Goal: Task Accomplishment & Management: Complete application form

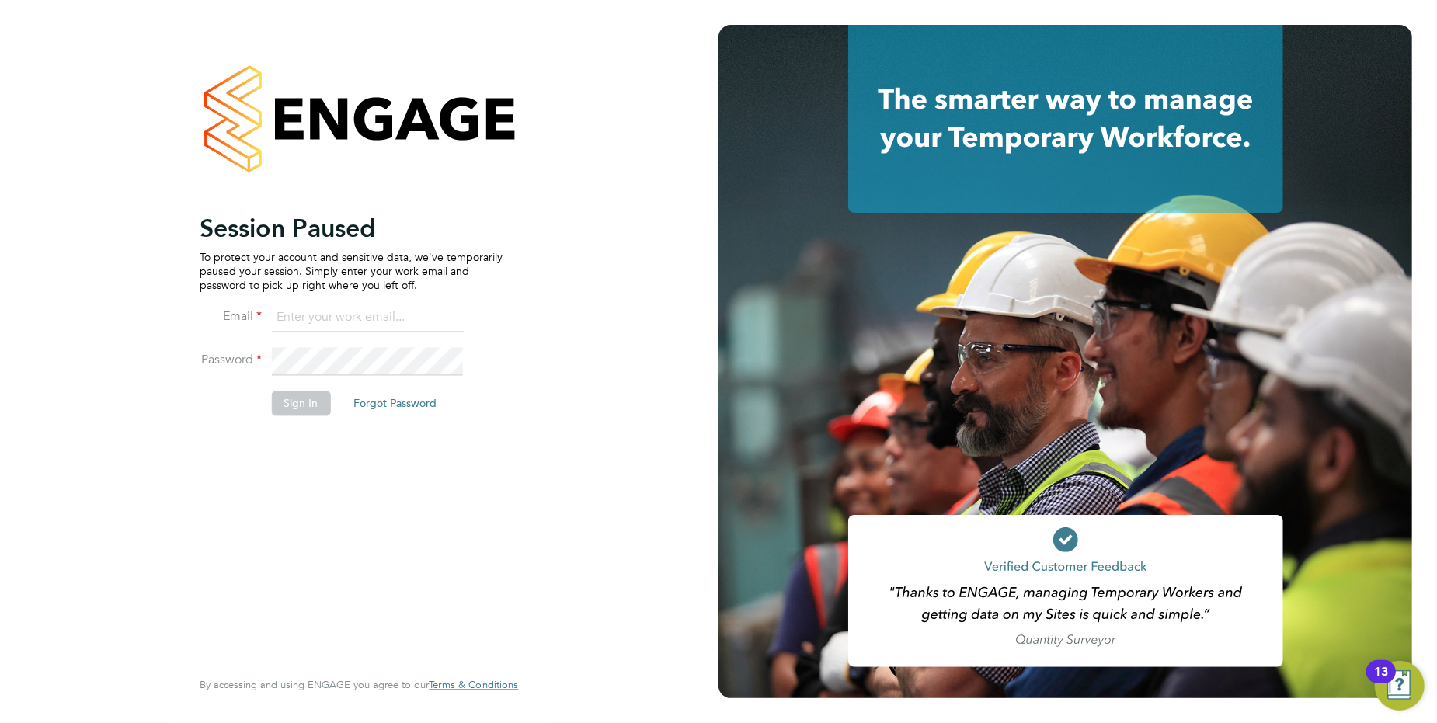
type input "[PERSON_NAME][EMAIL_ADDRESS][DOMAIN_NAME]"
click at [301, 400] on button "Sign In" at bounding box center [300, 403] width 59 height 25
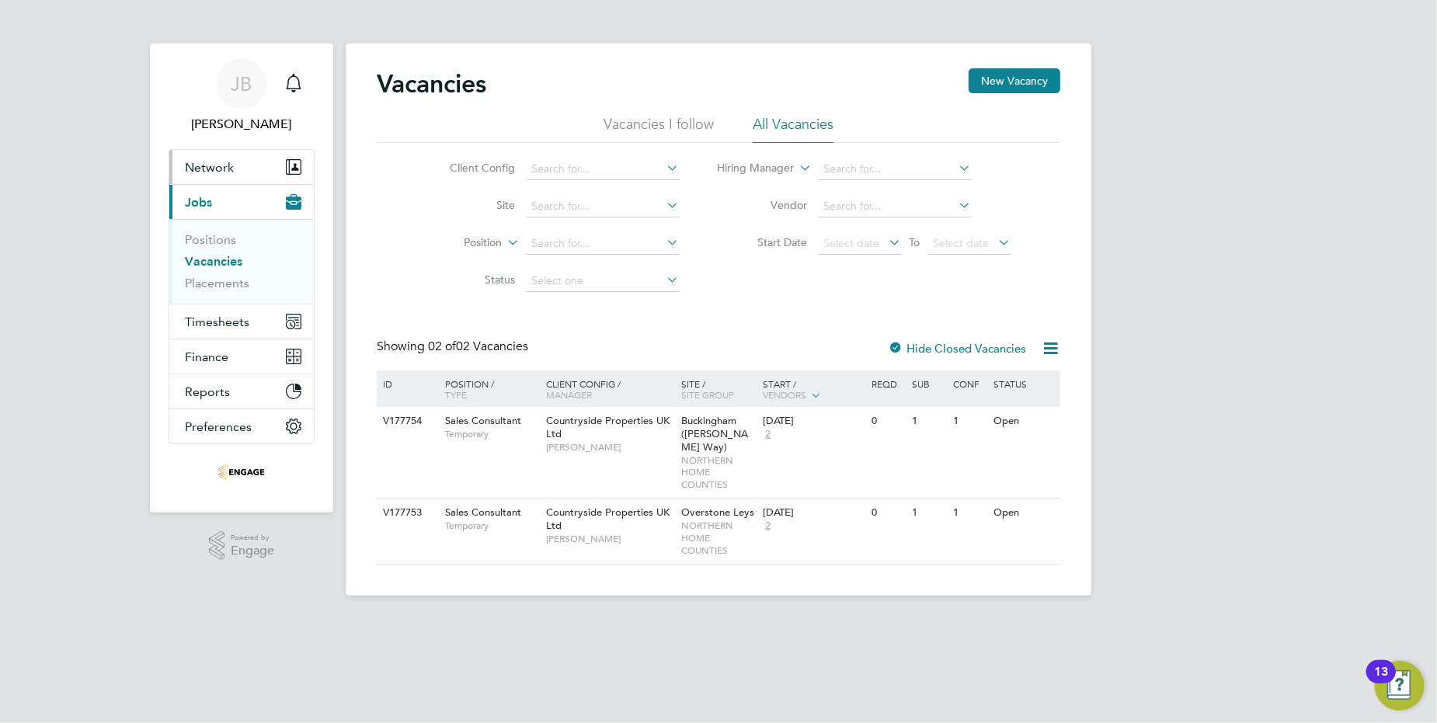
click at [219, 170] on span "Network" at bounding box center [209, 167] width 49 height 15
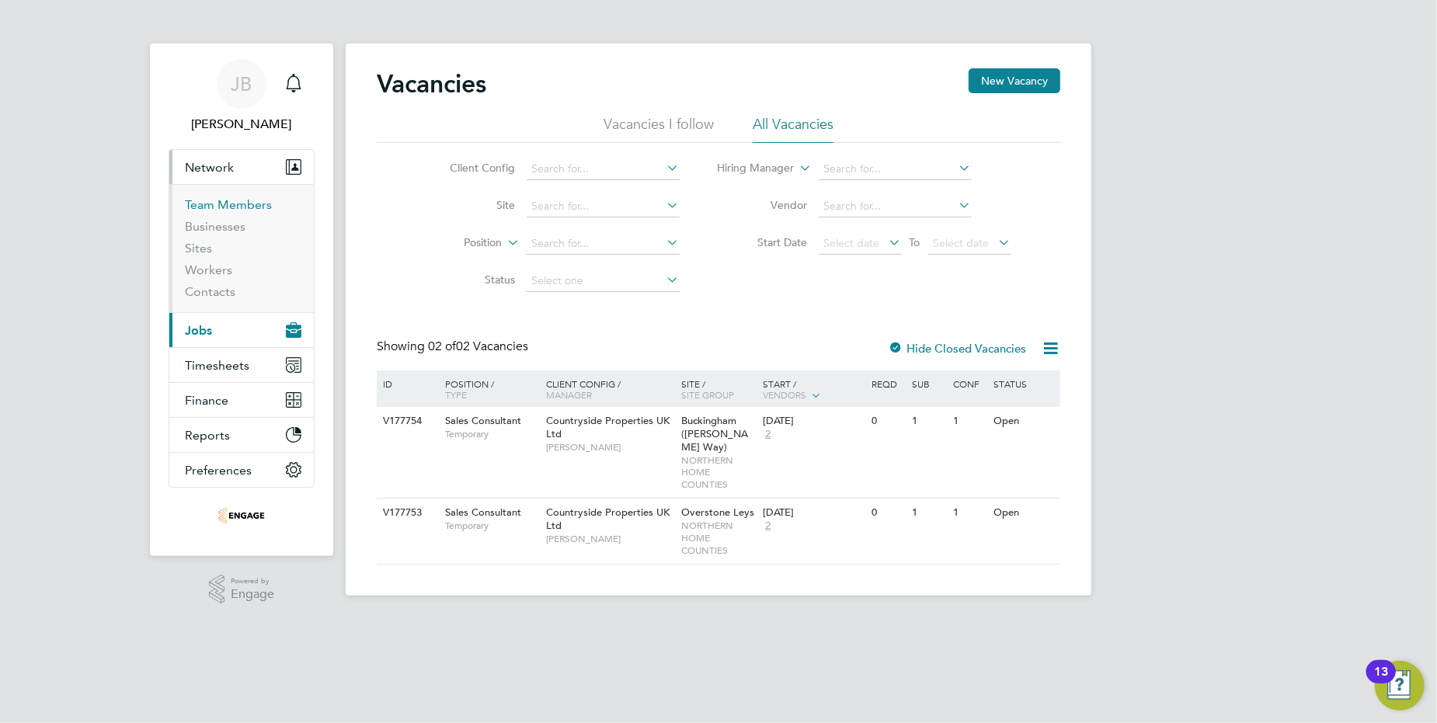
click at [214, 205] on link "Team Members" at bounding box center [228, 204] width 87 height 15
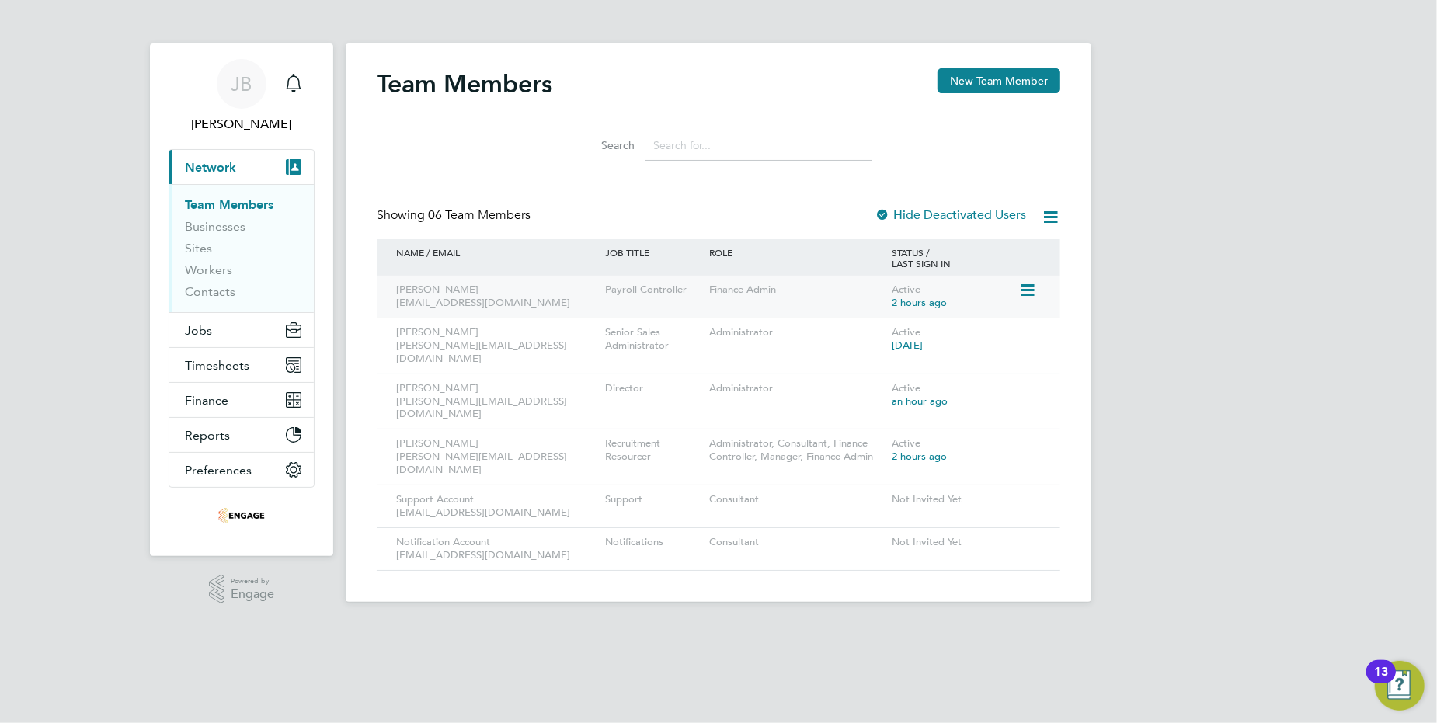
click at [1027, 288] on icon at bounding box center [1027, 290] width 16 height 19
click at [869, 324] on li "Edit User" at bounding box center [940, 326] width 187 height 22
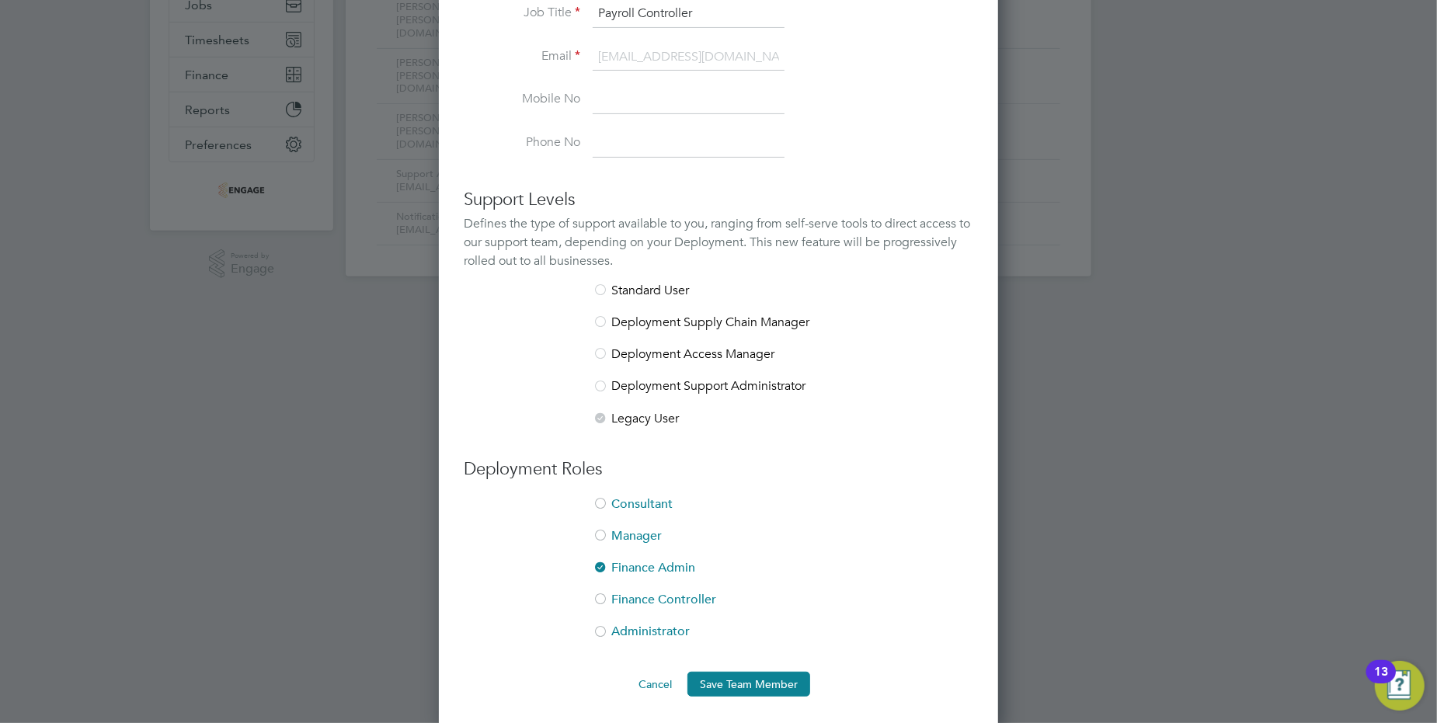
scroll to position [326, 0]
click at [601, 625] on div at bounding box center [601, 633] width 16 height 16
click at [601, 593] on div at bounding box center [601, 600] width 16 height 16
click at [597, 528] on div at bounding box center [601, 536] width 16 height 16
click at [600, 496] on div at bounding box center [601, 504] width 16 height 16
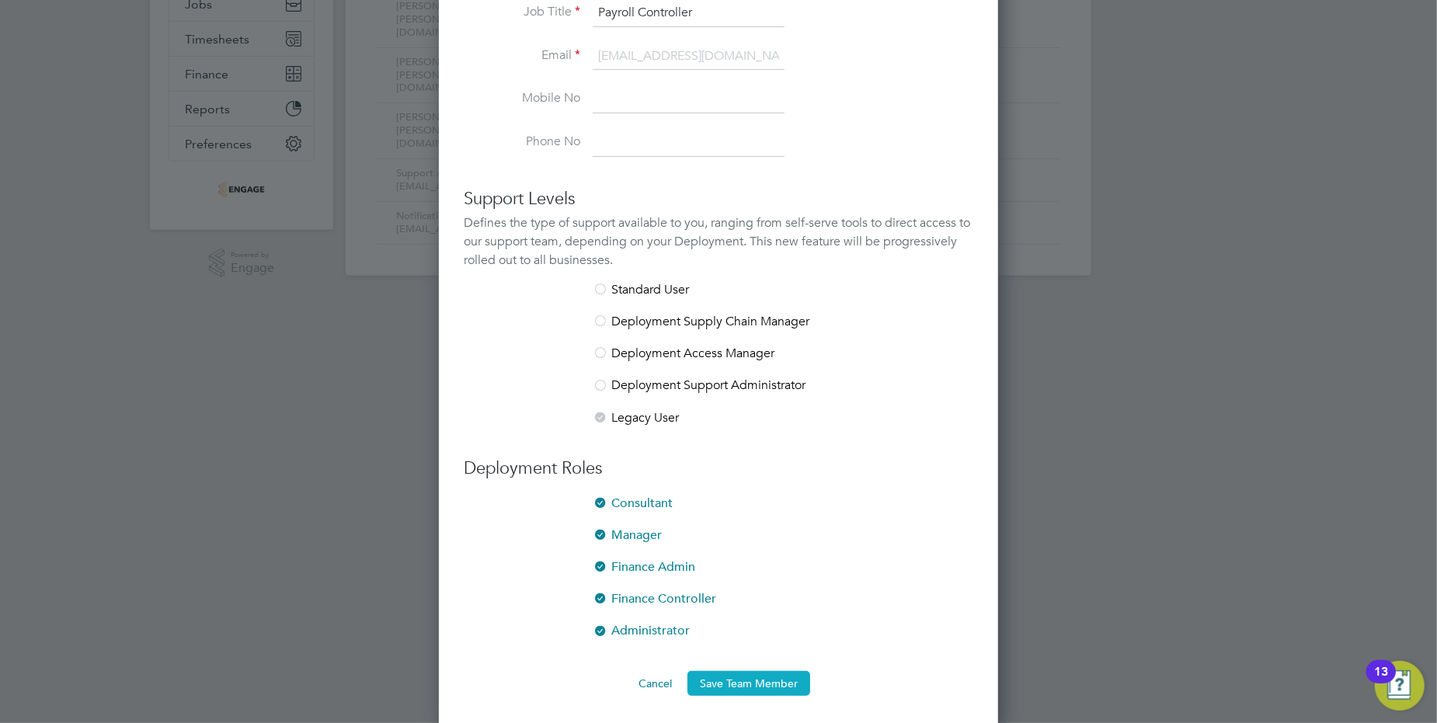
click at [774, 682] on button "Save Team Member" at bounding box center [749, 683] width 123 height 25
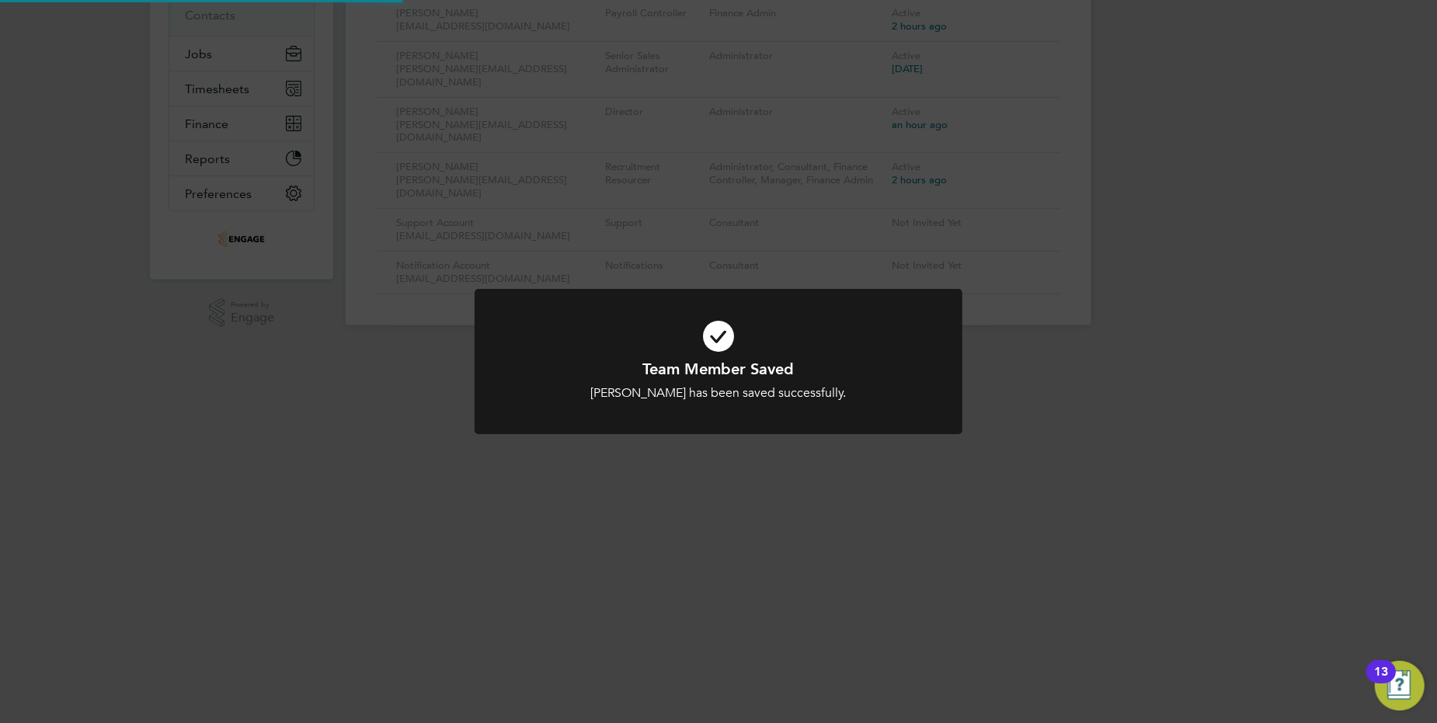
scroll to position [0, 0]
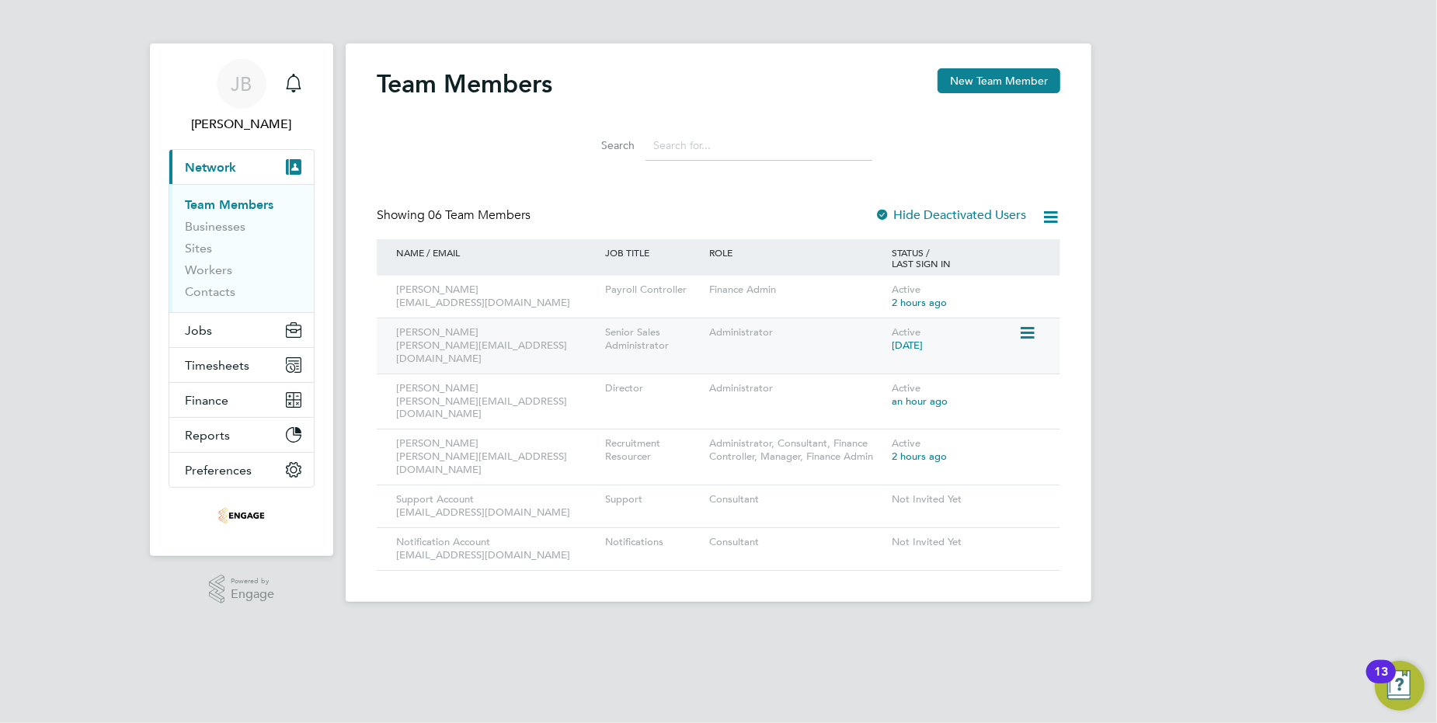
click at [1030, 333] on icon at bounding box center [1027, 333] width 16 height 19
click at [880, 366] on li "Edit User" at bounding box center [940, 369] width 187 height 22
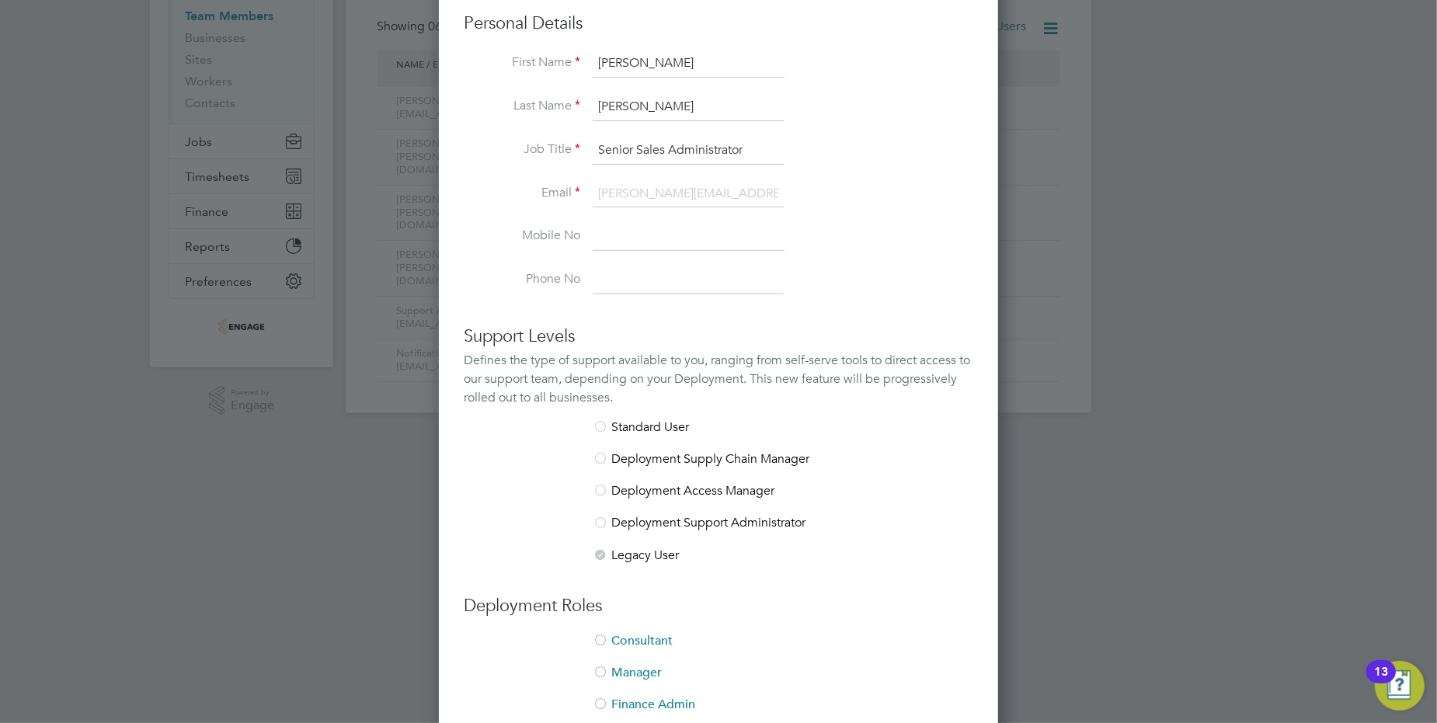
scroll to position [326, 0]
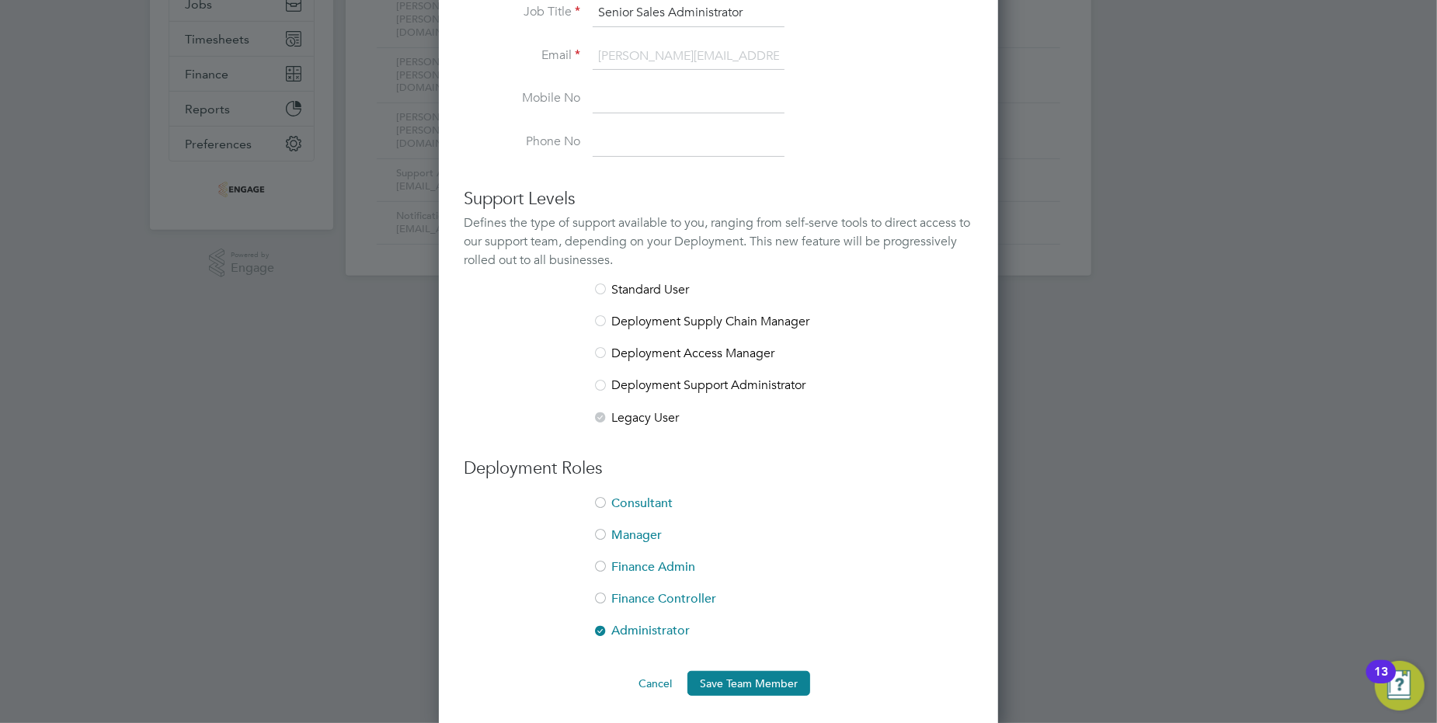
click at [600, 592] on div at bounding box center [601, 600] width 16 height 16
click at [601, 560] on div at bounding box center [601, 568] width 16 height 16
click at [604, 528] on div at bounding box center [601, 536] width 16 height 16
click at [604, 500] on div at bounding box center [601, 504] width 16 height 16
click at [728, 673] on button "Save Team Member" at bounding box center [749, 683] width 123 height 25
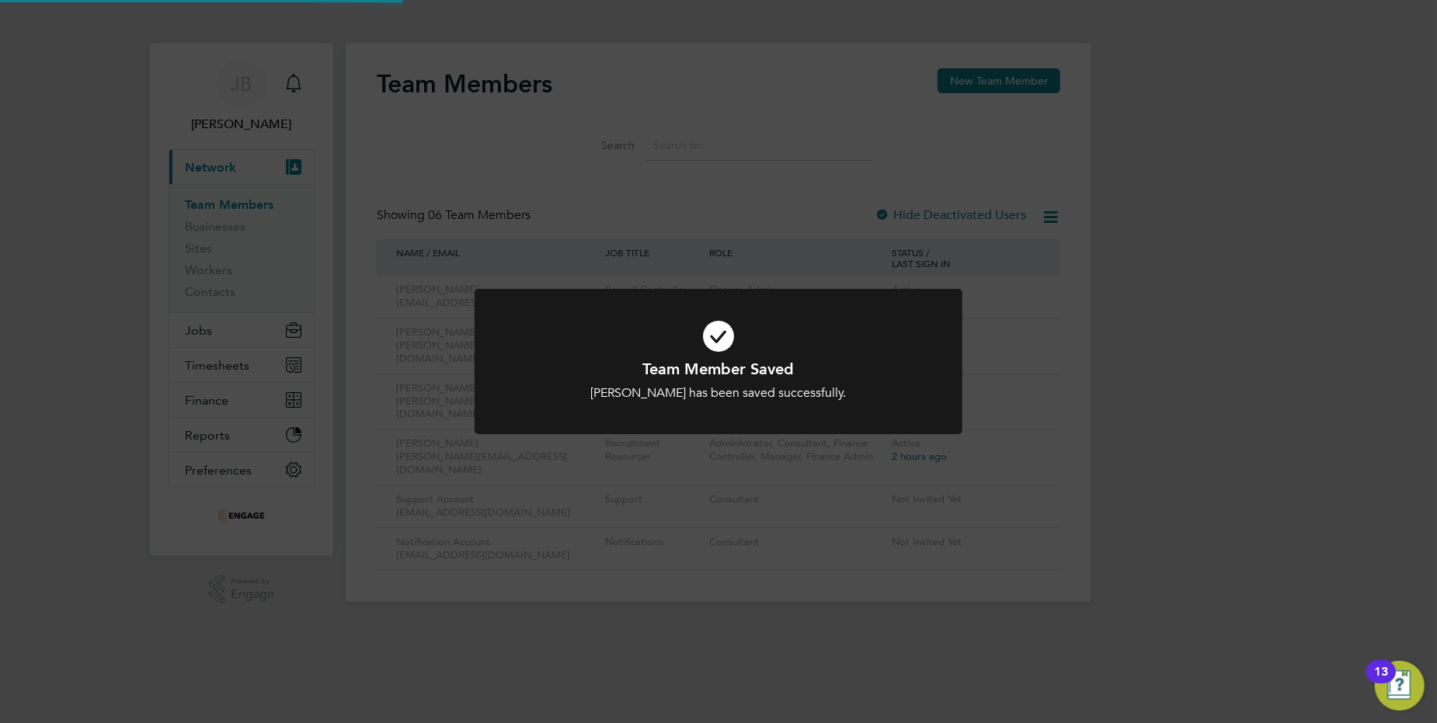
scroll to position [0, 0]
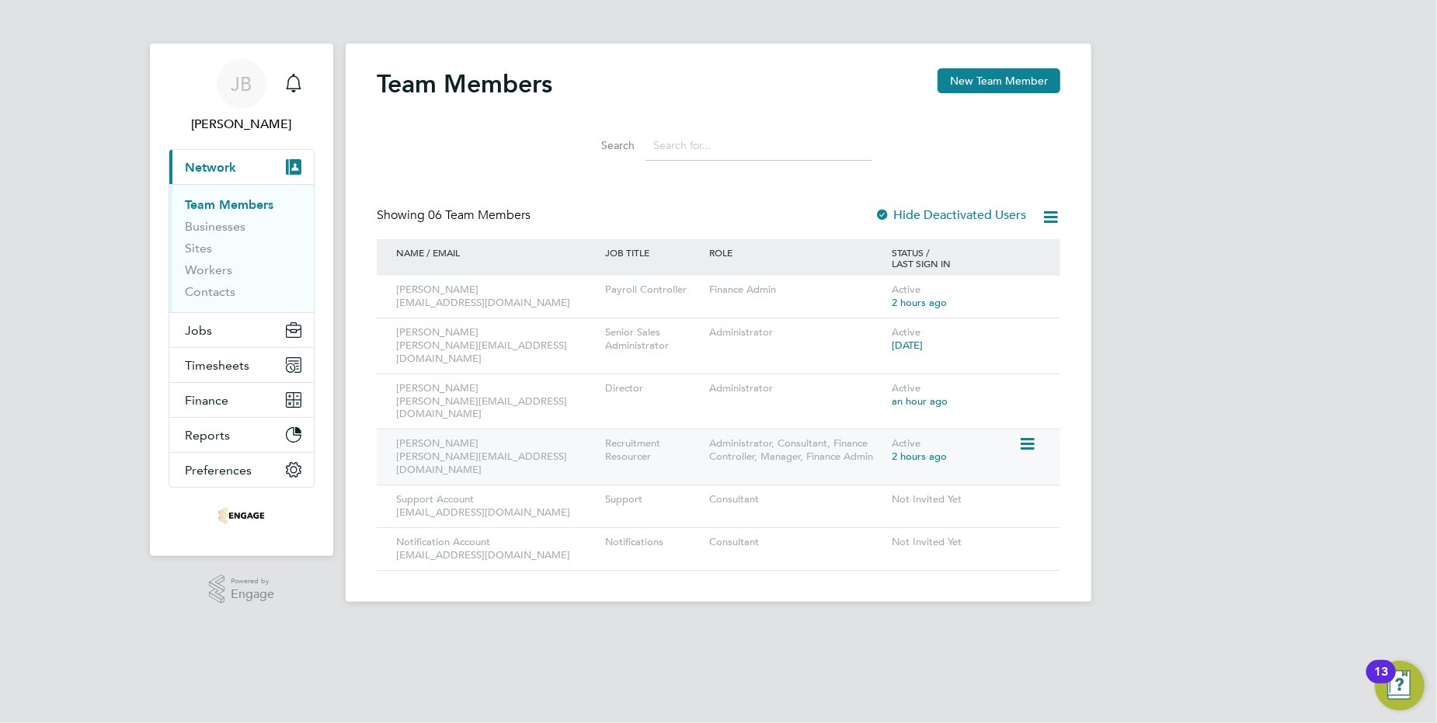
click at [1026, 435] on icon at bounding box center [1027, 444] width 16 height 19
click at [884, 453] on li "Edit User" at bounding box center [940, 455] width 187 height 22
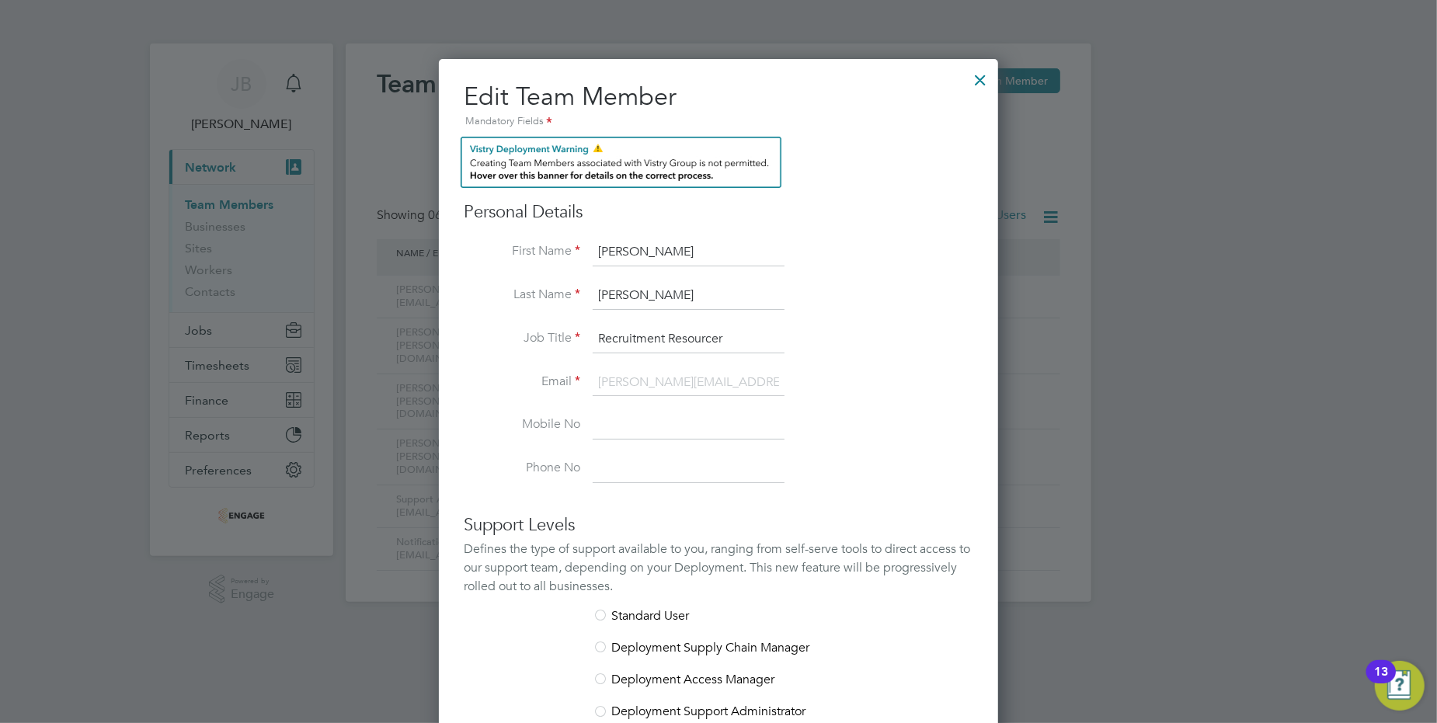
click at [982, 82] on div at bounding box center [980, 76] width 28 height 28
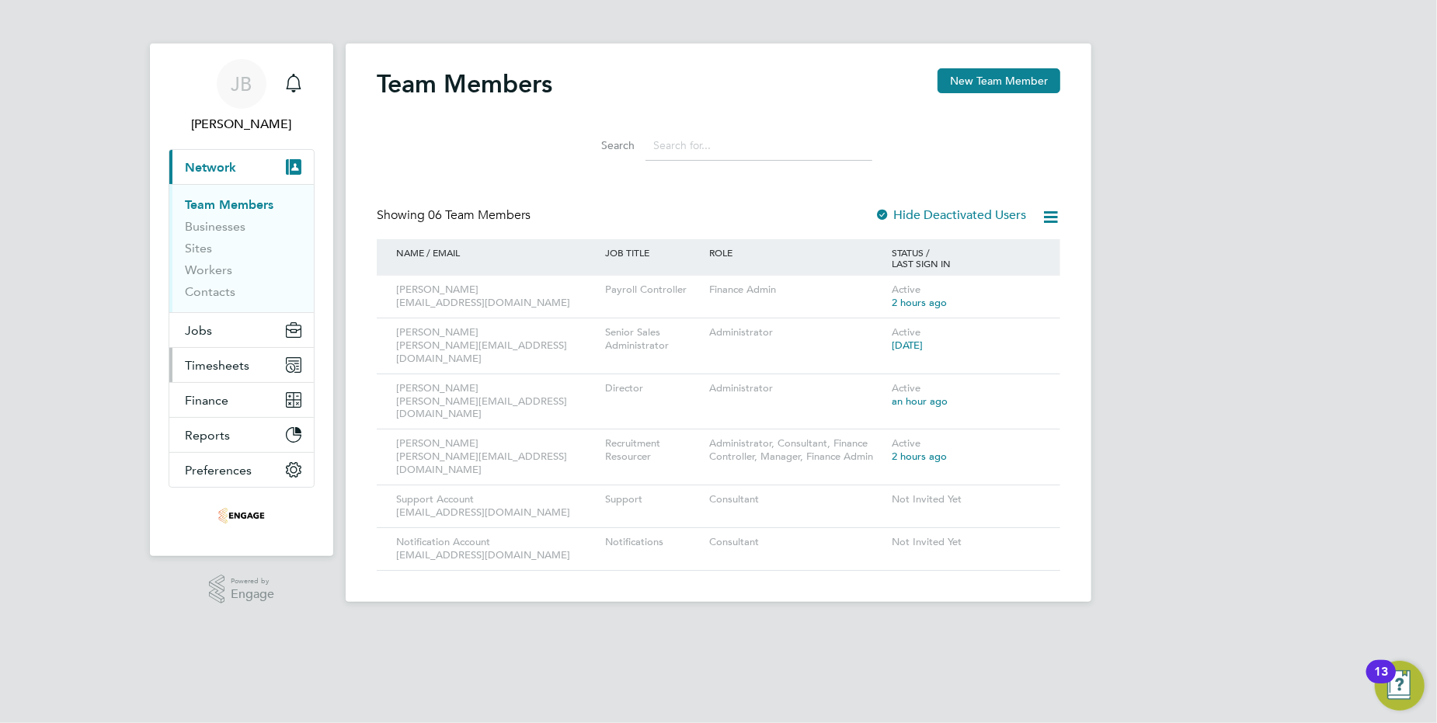
click at [212, 371] on span "Timesheets" at bounding box center [217, 365] width 64 height 15
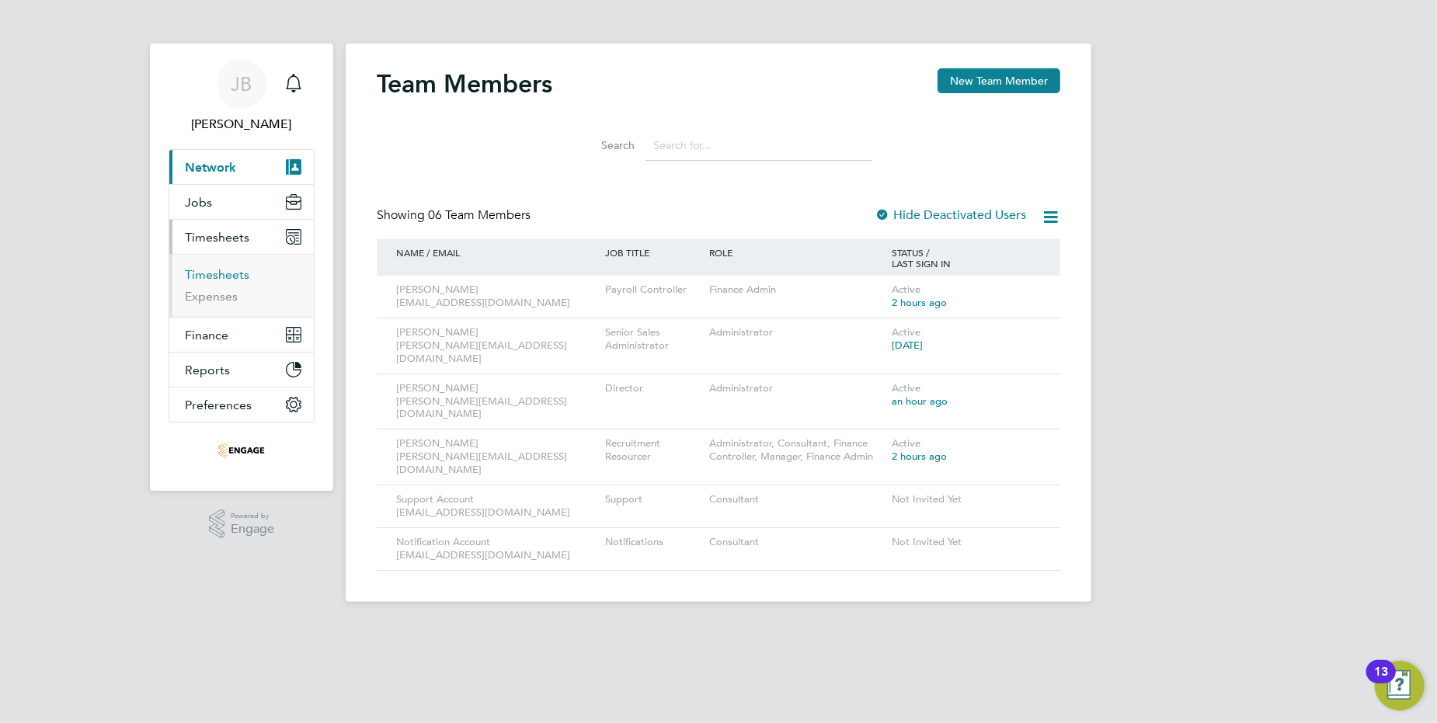
click at [228, 274] on link "Timesheets" at bounding box center [217, 274] width 64 height 15
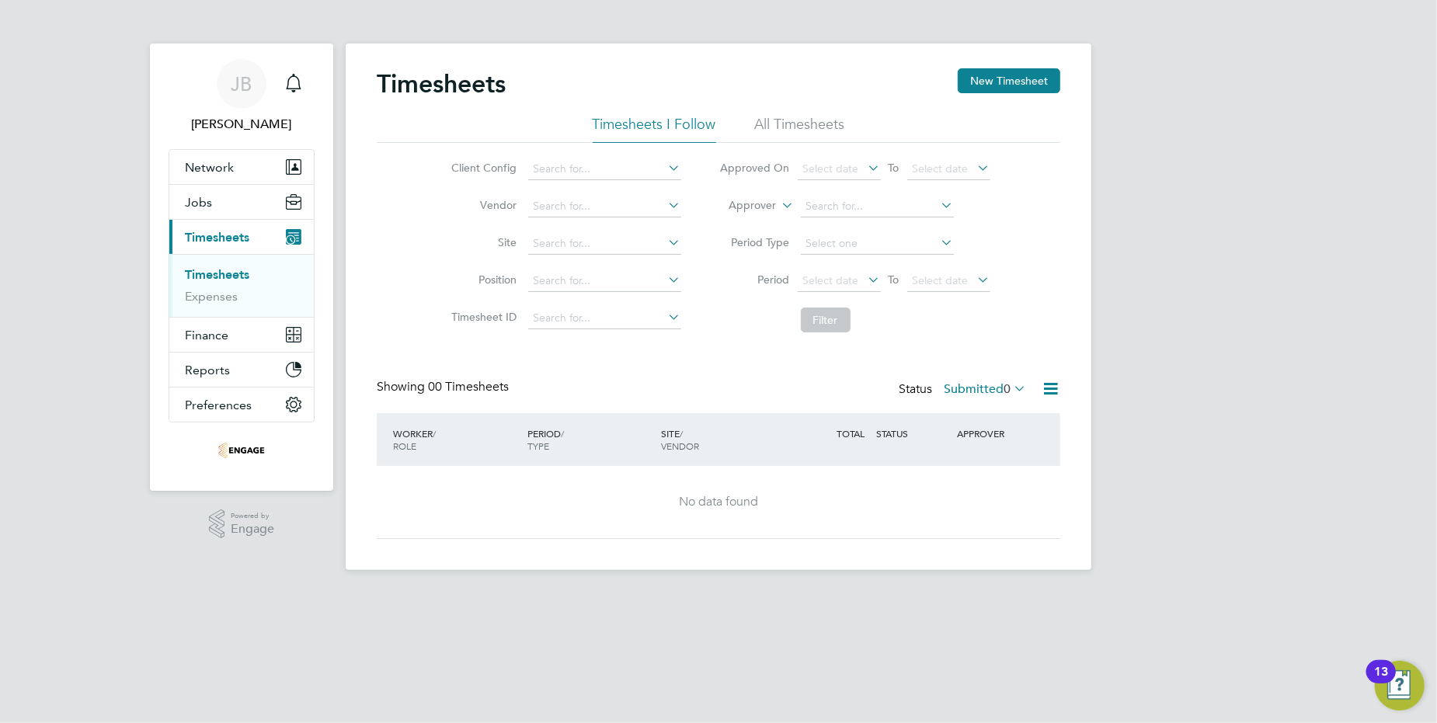
click at [778, 123] on li "All Timesheets" at bounding box center [800, 129] width 90 height 28
click at [998, 81] on button "New Timesheet" at bounding box center [1009, 80] width 103 height 25
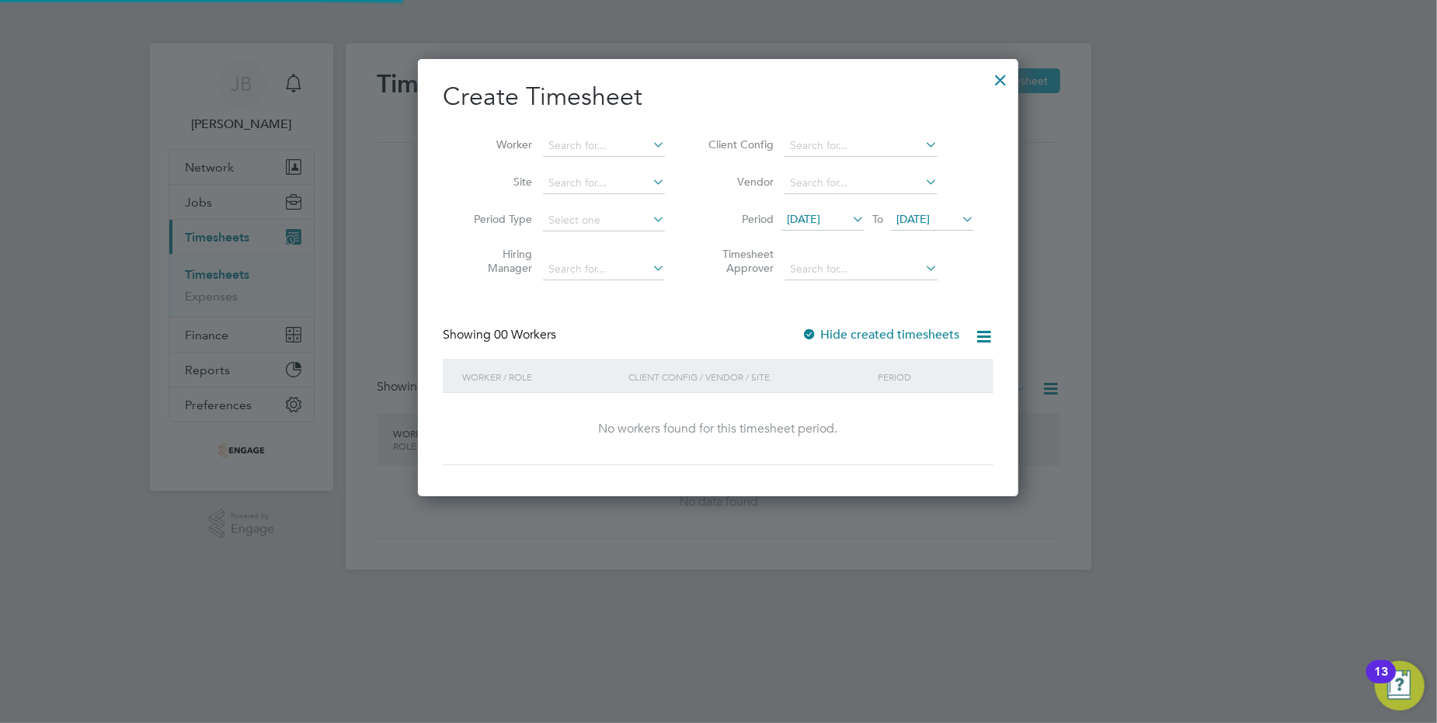
scroll to position [8, 7]
click at [601, 140] on input at bounding box center [604, 146] width 122 height 22
click at [577, 163] on li "[PERSON_NAME]" at bounding box center [639, 166] width 192 height 21
type input "[PERSON_NAME]"
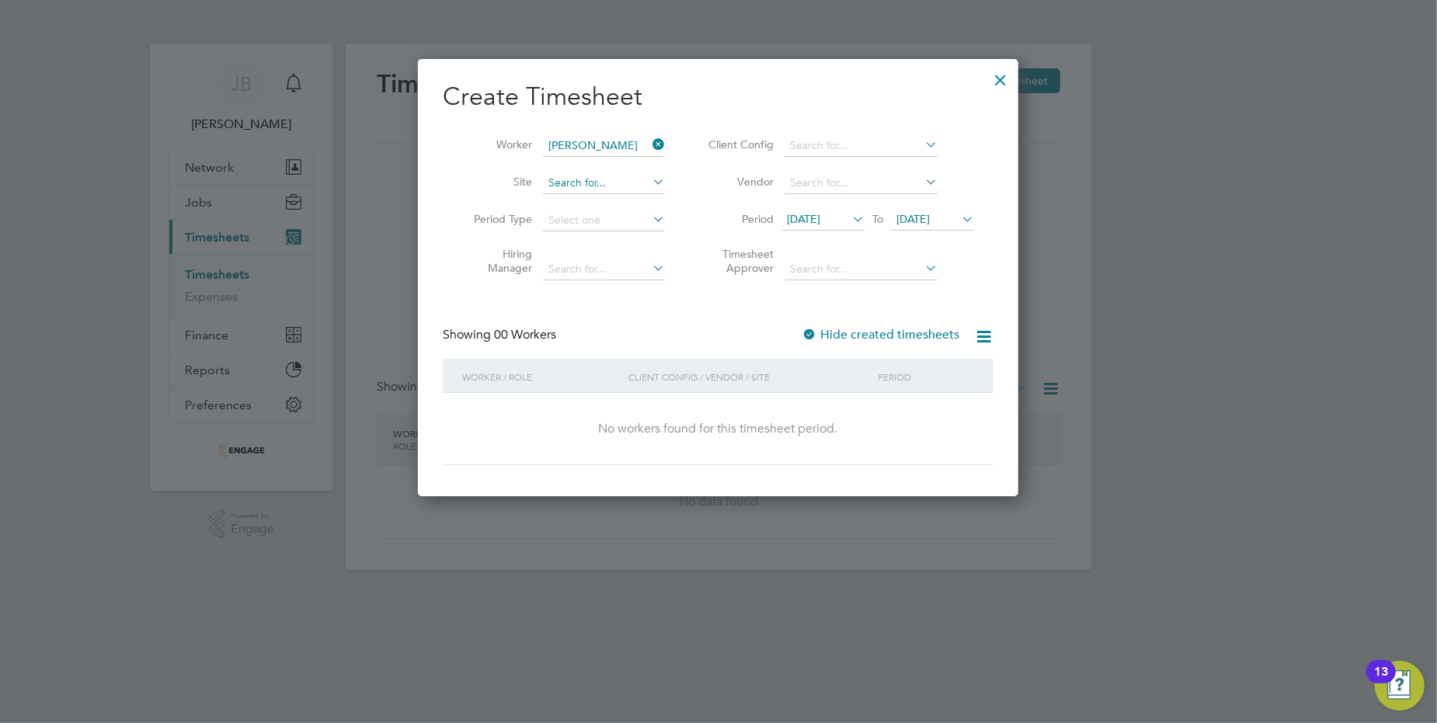
click at [594, 179] on input at bounding box center [604, 183] width 122 height 22
click at [601, 197] on li "Buckingham ([PERSON_NAME] Way)" at bounding box center [641, 203] width 196 height 21
type input "Buckingham ([PERSON_NAME] Way)"
click at [646, 215] on input at bounding box center [604, 221] width 122 height 22
click at [625, 263] on li "Week" at bounding box center [604, 261] width 123 height 20
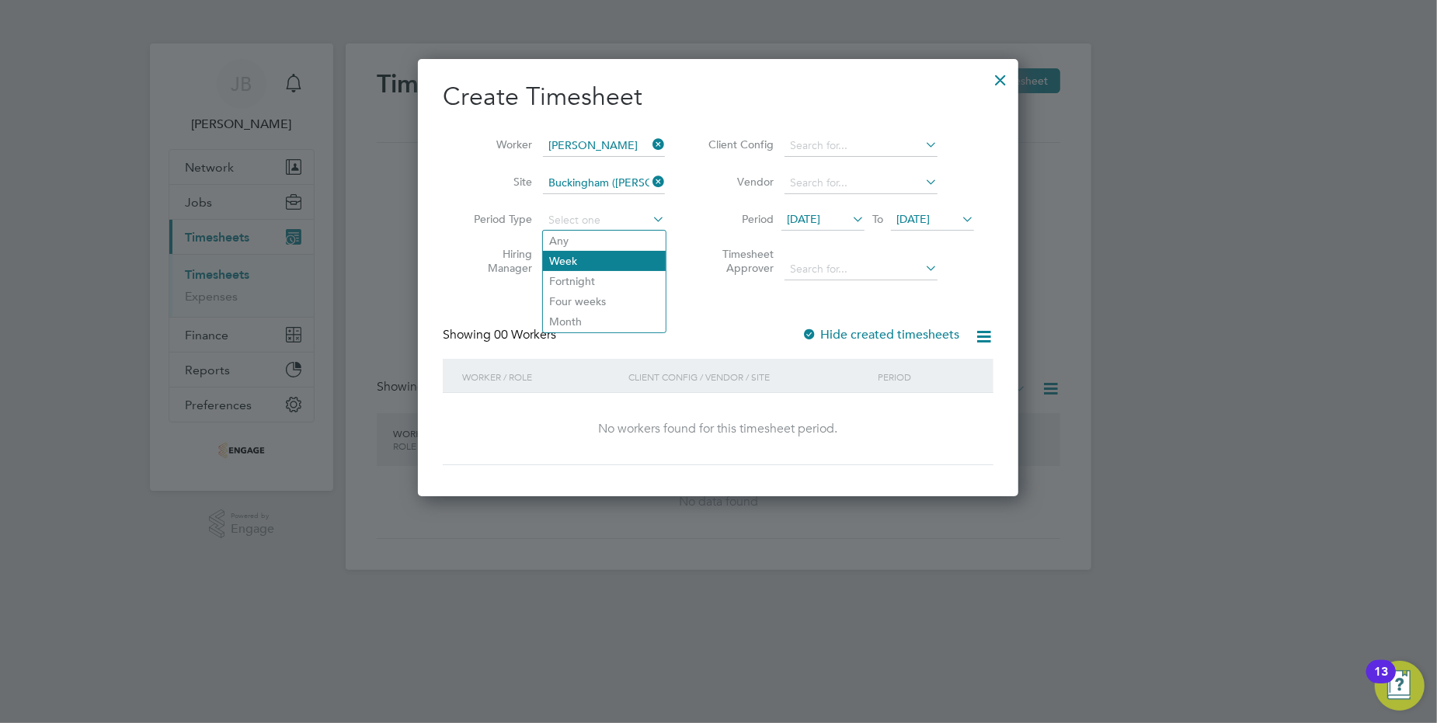
type input "Week"
click at [649, 259] on icon at bounding box center [649, 268] width 0 height 22
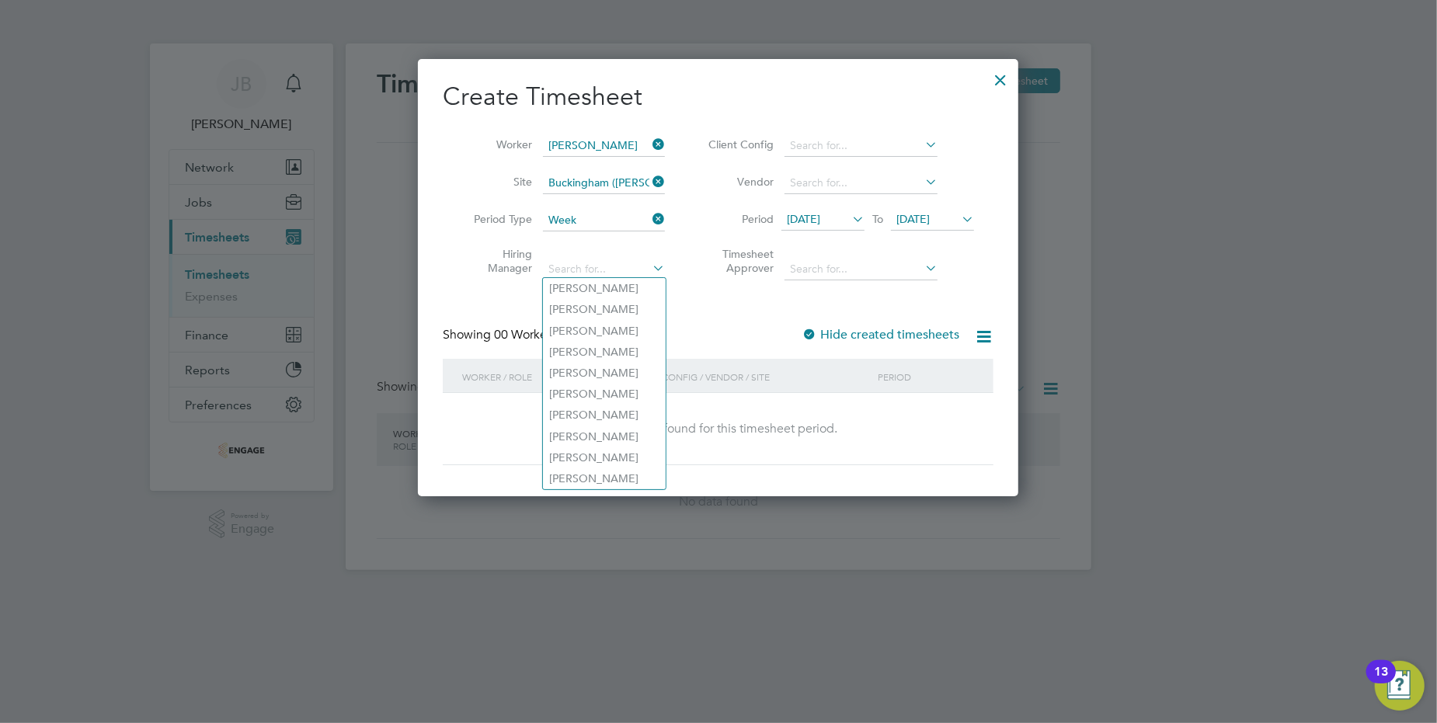
click at [694, 285] on li "Timesheet Approver" at bounding box center [838, 263] width 309 height 49
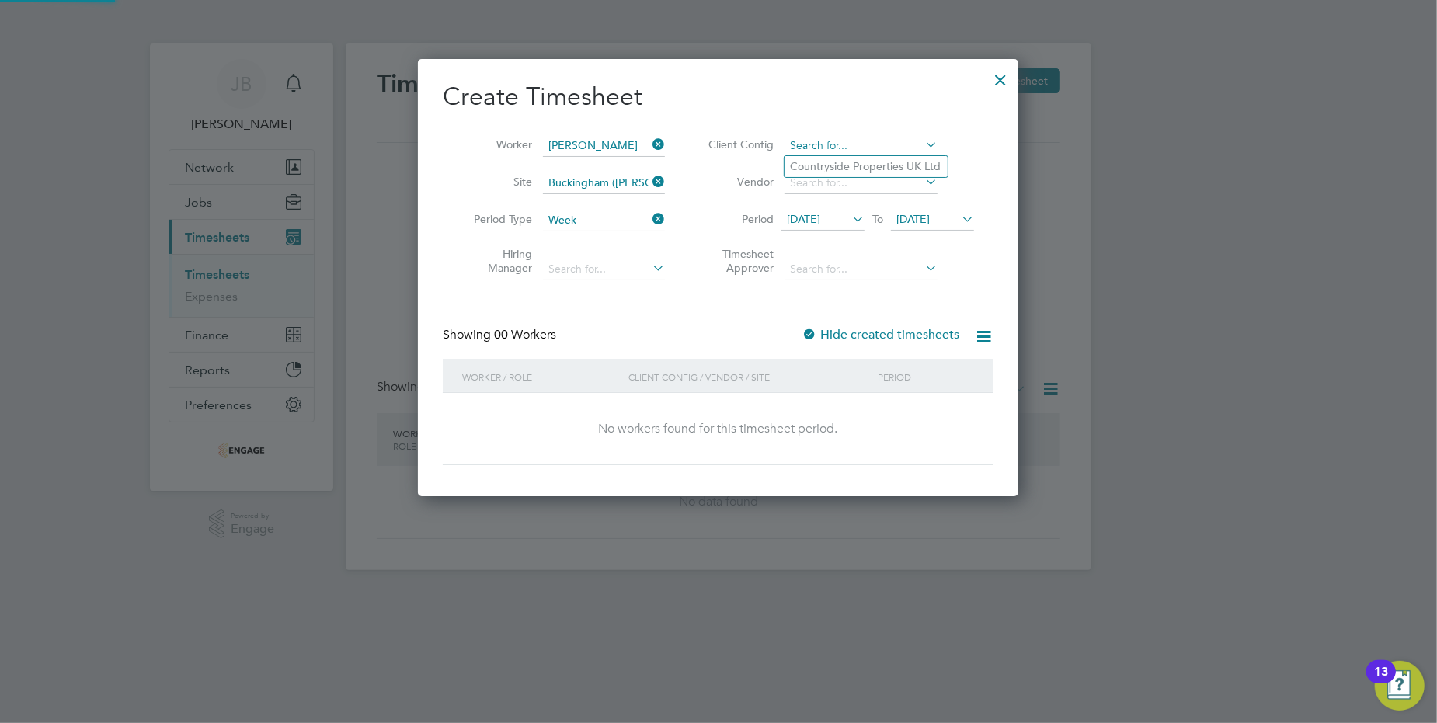
click at [803, 147] on input at bounding box center [861, 146] width 153 height 22
click at [856, 167] on li "Countryside Properties UK Ltd" at bounding box center [866, 166] width 163 height 21
type input "Countryside Properties UK Ltd"
click at [834, 181] on input at bounding box center [861, 183] width 153 height 22
click at [854, 181] on input at bounding box center [861, 183] width 153 height 22
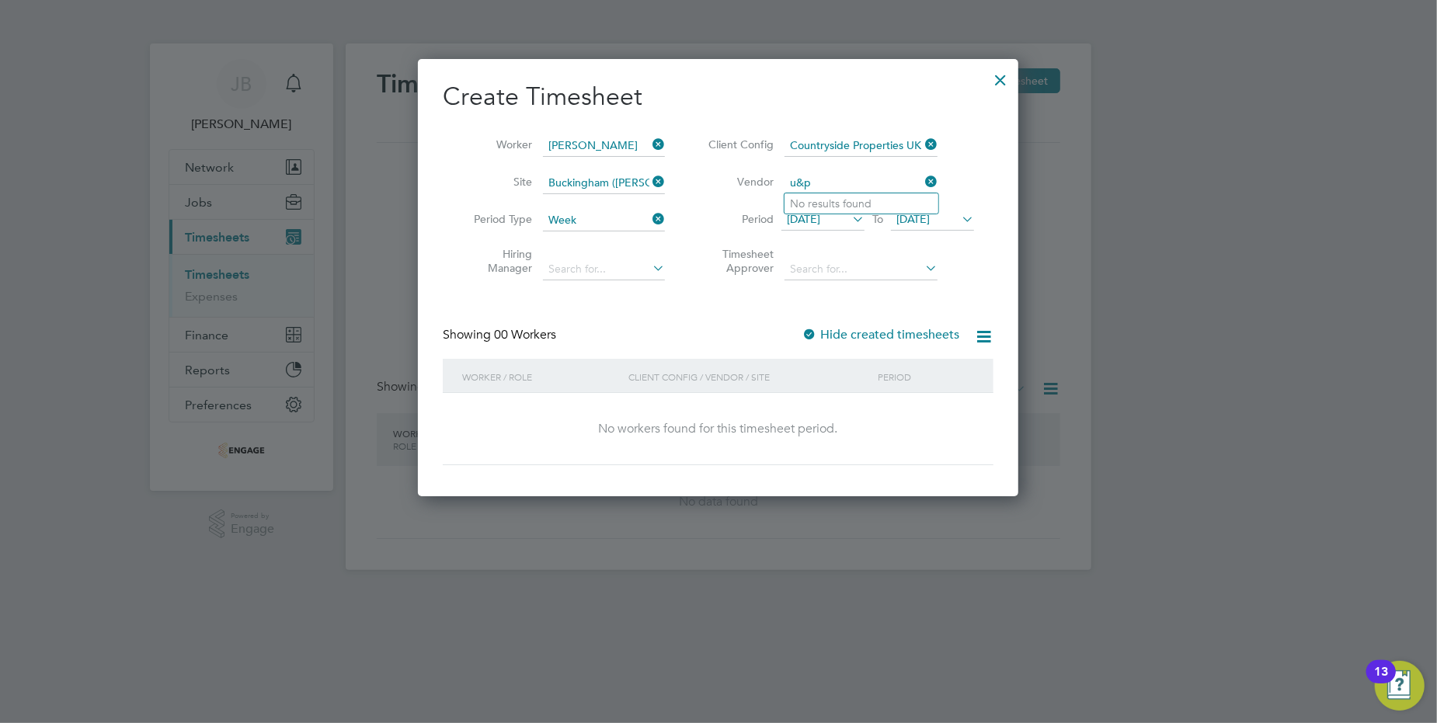
type input "u&p"
click at [973, 184] on li "Vendor u&p" at bounding box center [838, 183] width 309 height 37
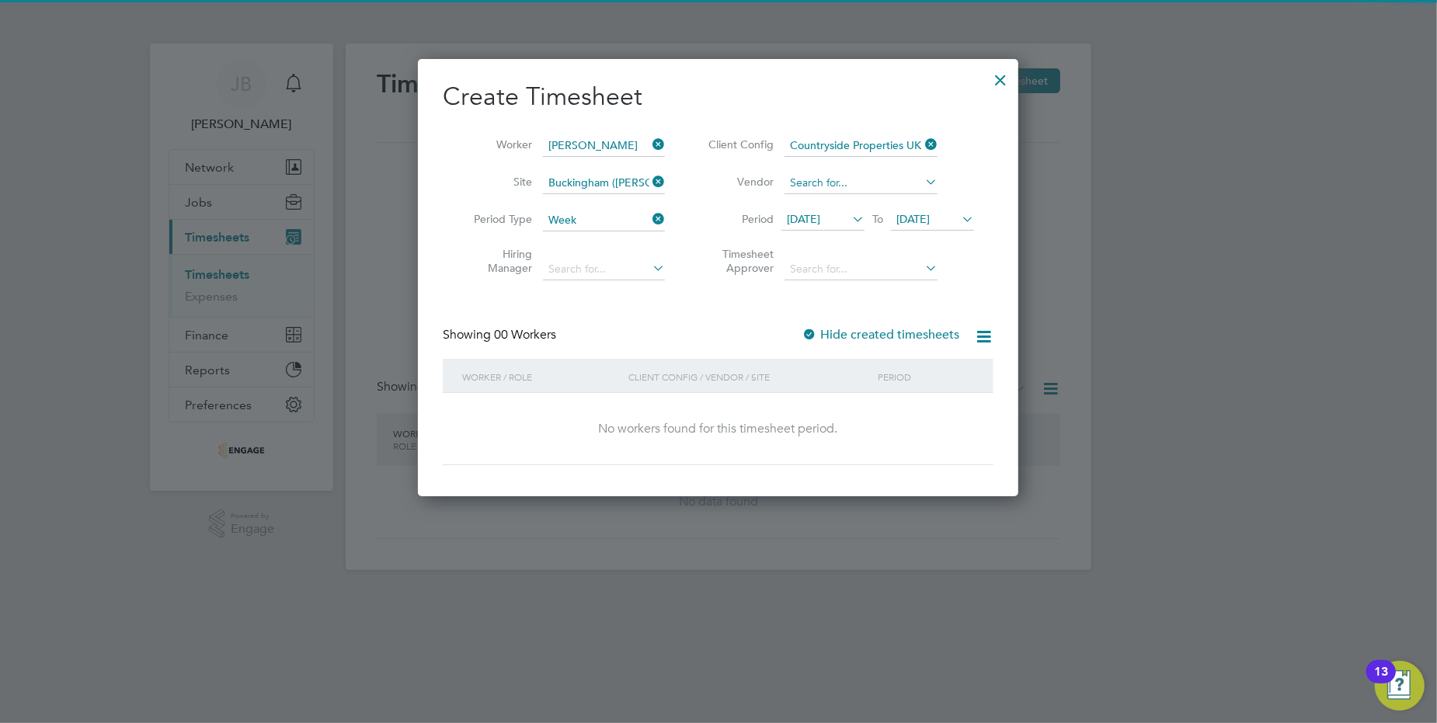
click at [898, 182] on input at bounding box center [861, 183] width 153 height 22
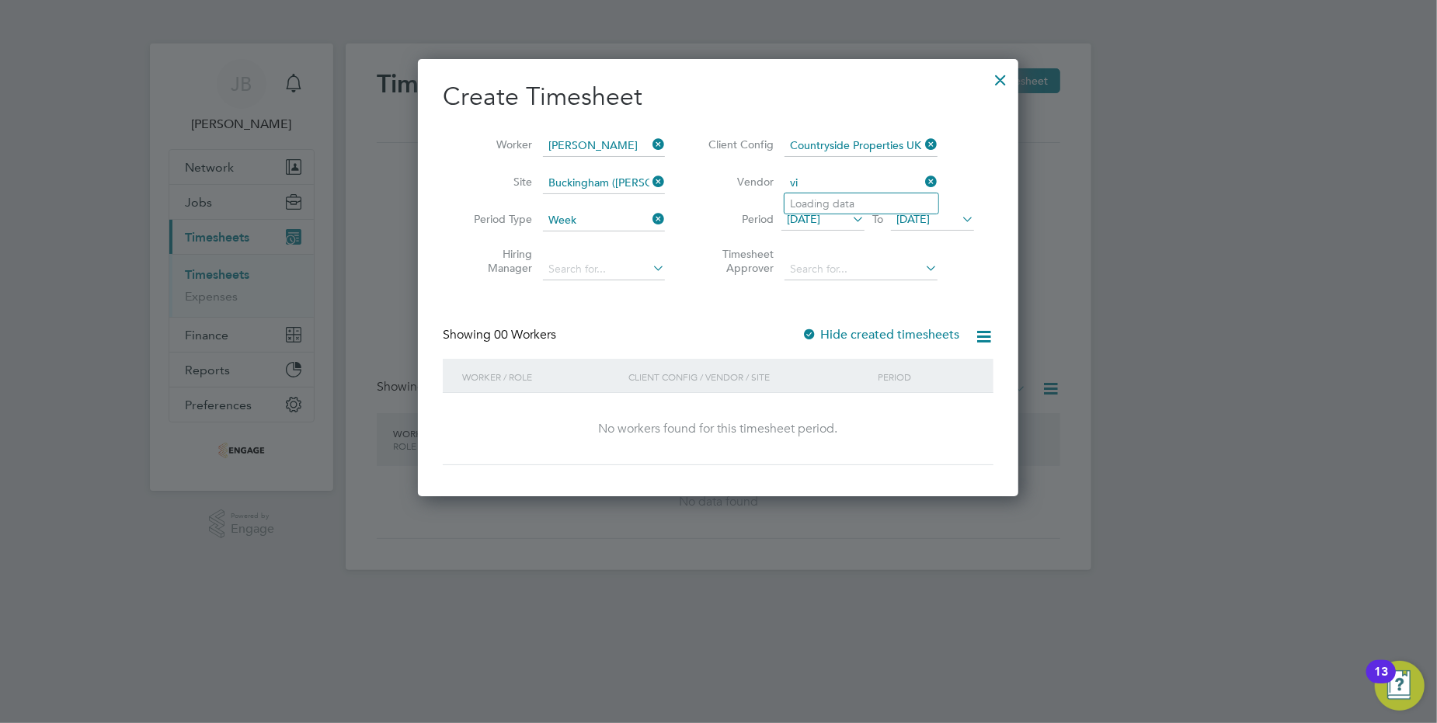
type input "v"
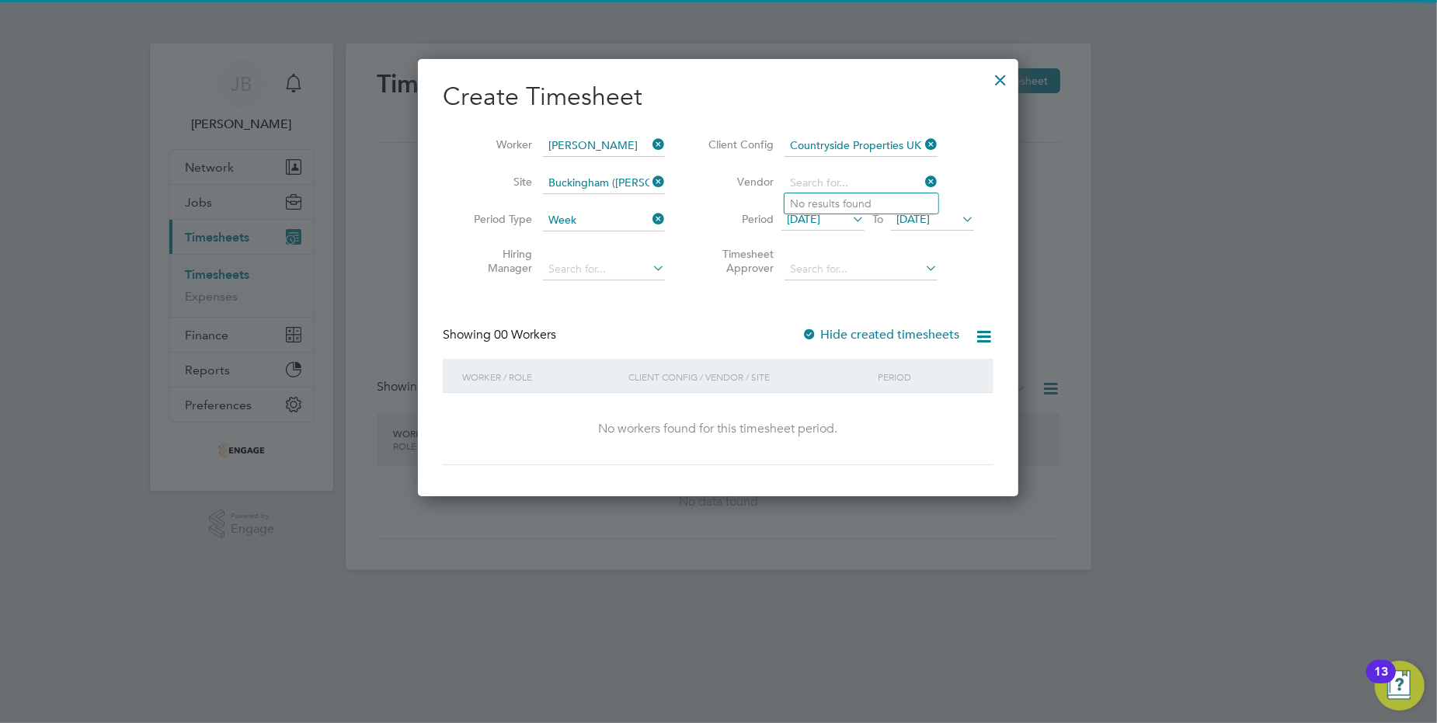
click at [975, 156] on li "Client Config Countryside Properties UK Ltd" at bounding box center [838, 145] width 309 height 37
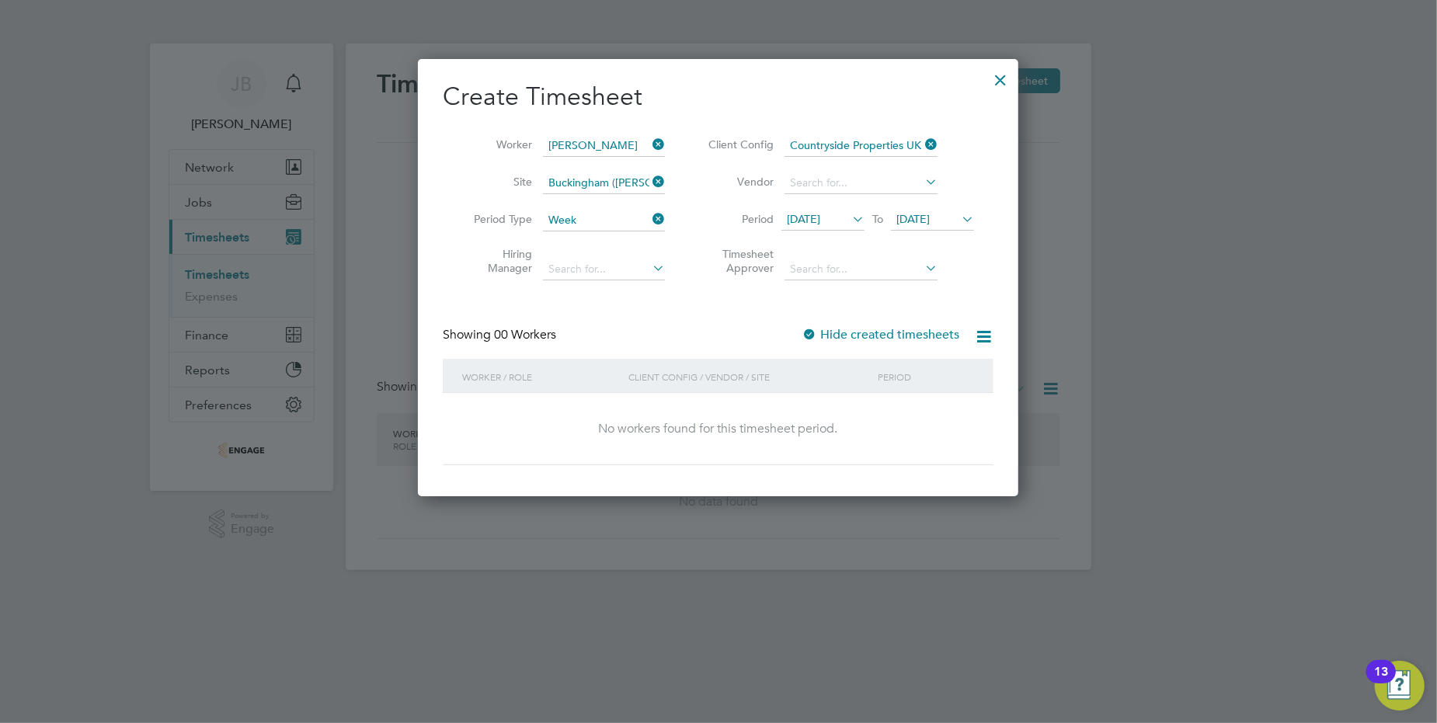
click at [1000, 82] on div at bounding box center [1001, 76] width 28 height 28
